Goal: Task Accomplishment & Management: Use online tool/utility

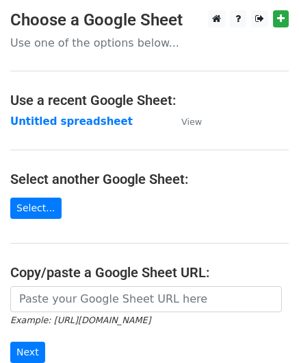
scroll to position [69, 0]
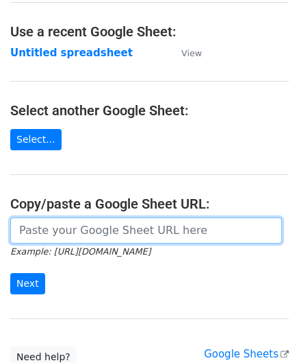
click at [70, 221] on input "url" at bounding box center [146, 230] width 272 height 26
paste input "[URL][DOMAIN_NAME]"
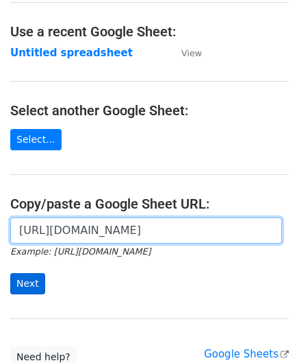
type input "https://docs.google.com/spreadsheets/d/1kxcER0FR4jL_aUWttR_3BYLcNkHKrTocMSPzot2…"
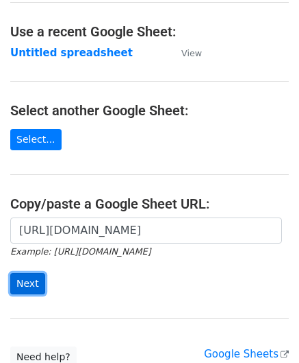
click at [27, 283] on input "Next" at bounding box center [27, 283] width 35 height 21
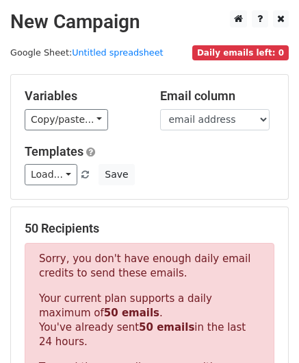
scroll to position [463, 0]
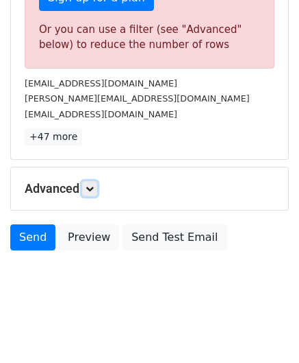
drag, startPoint x: 95, startPoint y: 182, endPoint x: 102, endPoint y: 188, distance: 9.2
click at [94, 184] on icon at bounding box center [90, 188] width 8 height 8
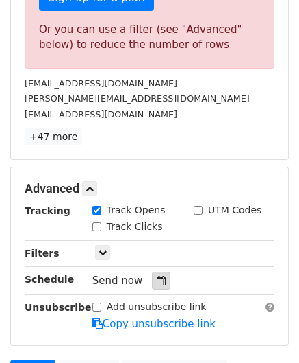
click at [158, 271] on div at bounding box center [161, 280] width 19 height 18
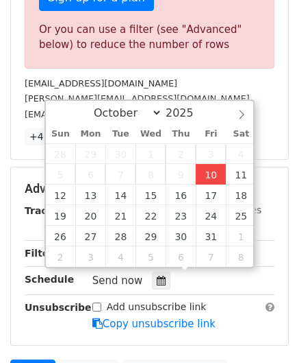
type input "[DATE] 12:00"
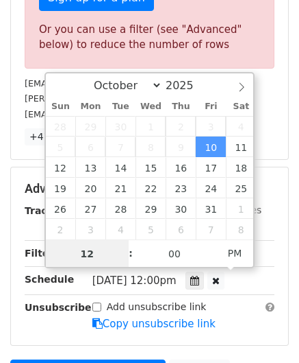
paste input "0"
type input "10"
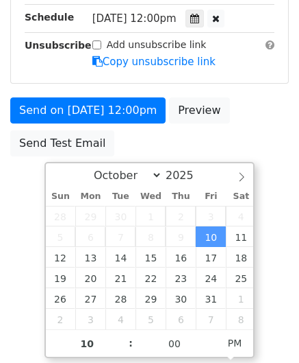
type input "[DATE] 22:00"
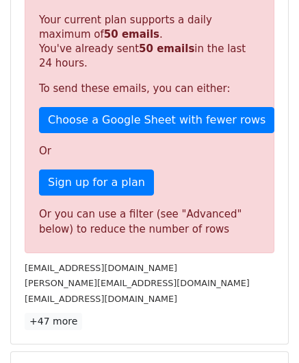
scroll to position [628, 0]
